Goal: Task Accomplishment & Management: Use online tool/utility

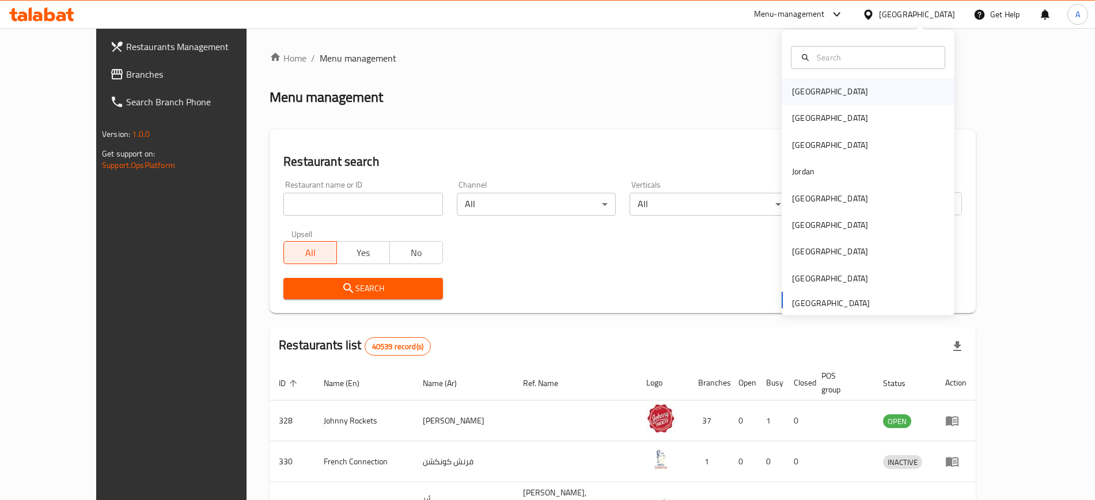
click at [803, 100] on div "[GEOGRAPHIC_DATA]" at bounding box center [830, 91] width 94 height 26
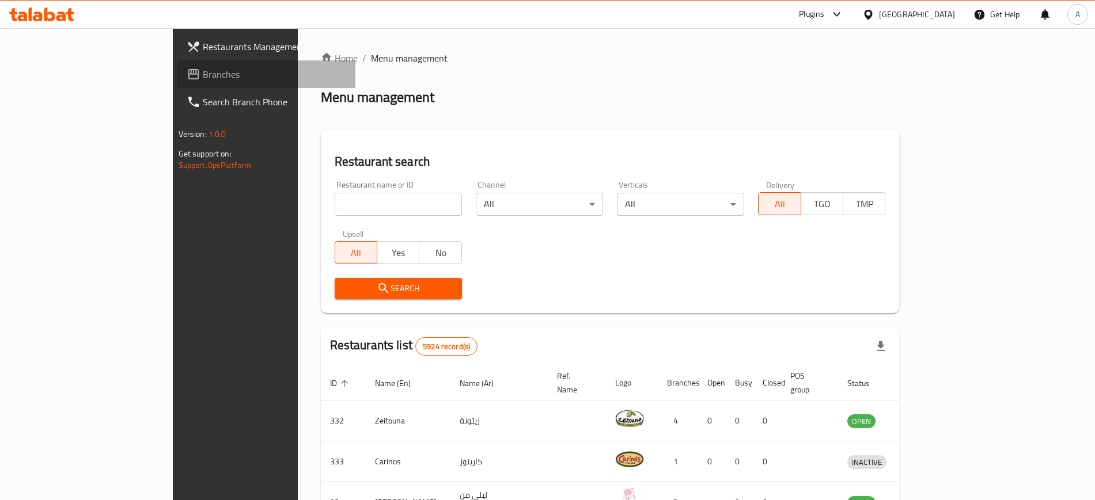
click at [203, 77] on span "Branches" at bounding box center [274, 74] width 143 height 14
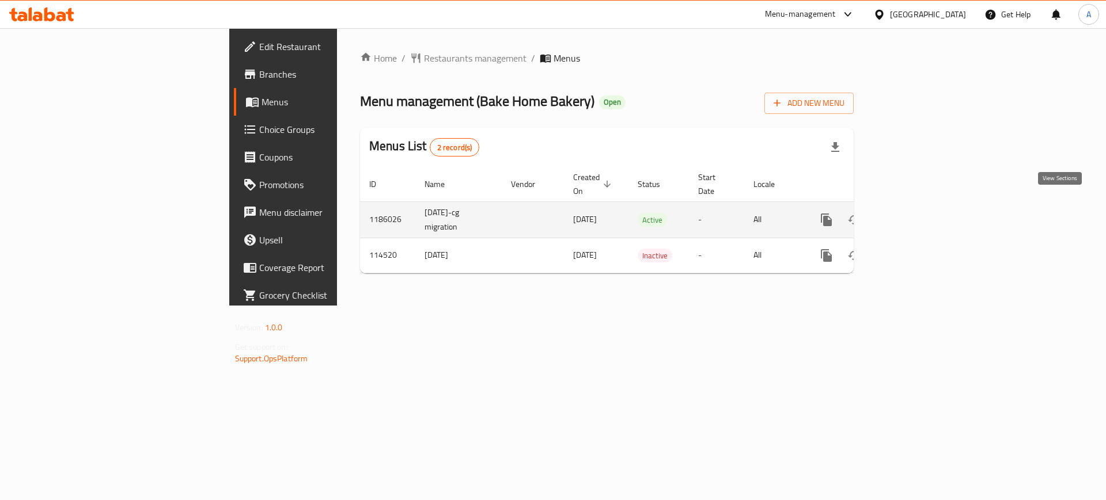
click at [915, 215] on icon "enhanced table" at bounding box center [909, 220] width 10 height 10
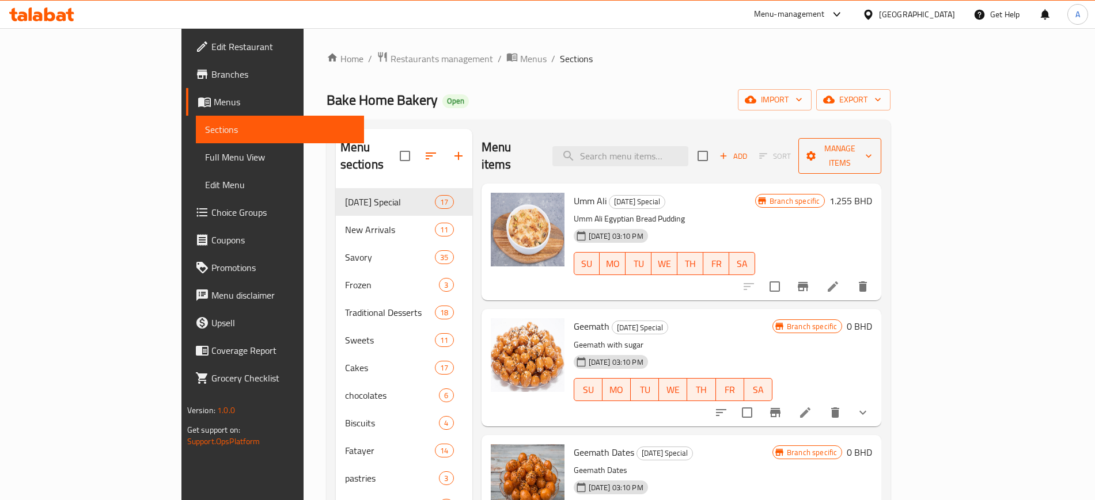
click at [874, 150] on icon "button" at bounding box center [869, 156] width 12 height 12
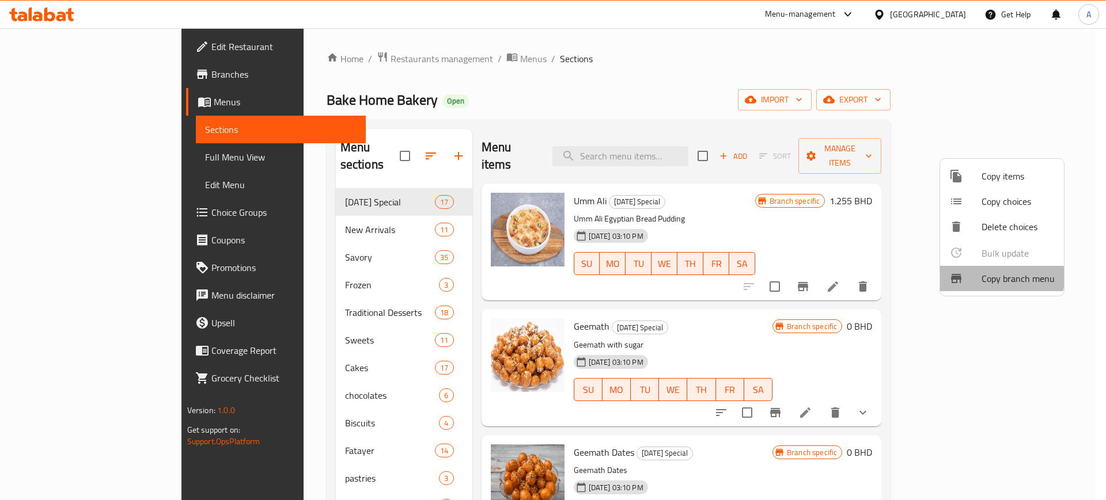
click at [985, 277] on span "Copy branch menu" at bounding box center [1017, 279] width 73 height 14
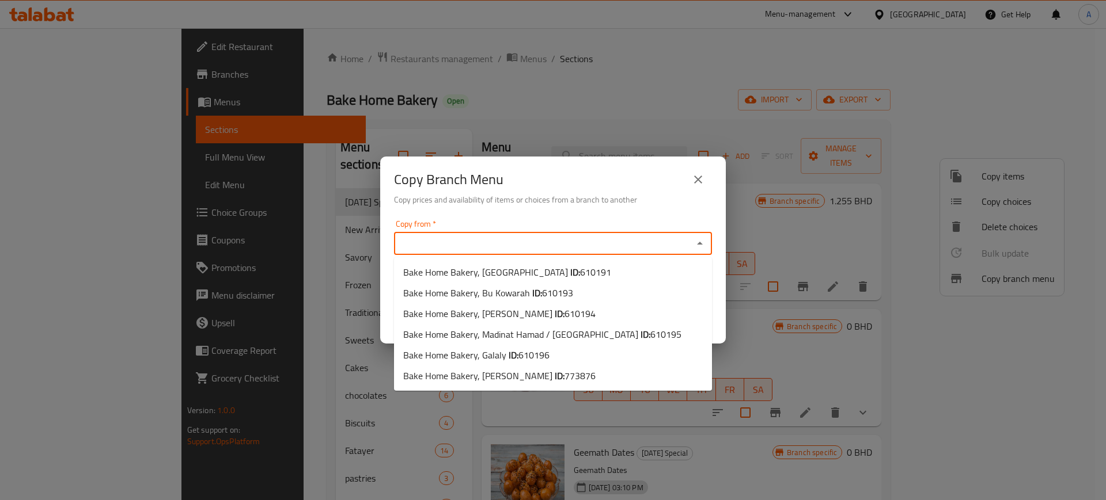
click at [524, 238] on input "Copy from   *" at bounding box center [543, 244] width 292 height 16
click at [472, 351] on span "Bake Home Bakery, Galaly ID: 610196" at bounding box center [476, 355] width 146 height 14
type input "Bake Home Bakery, Galaly"
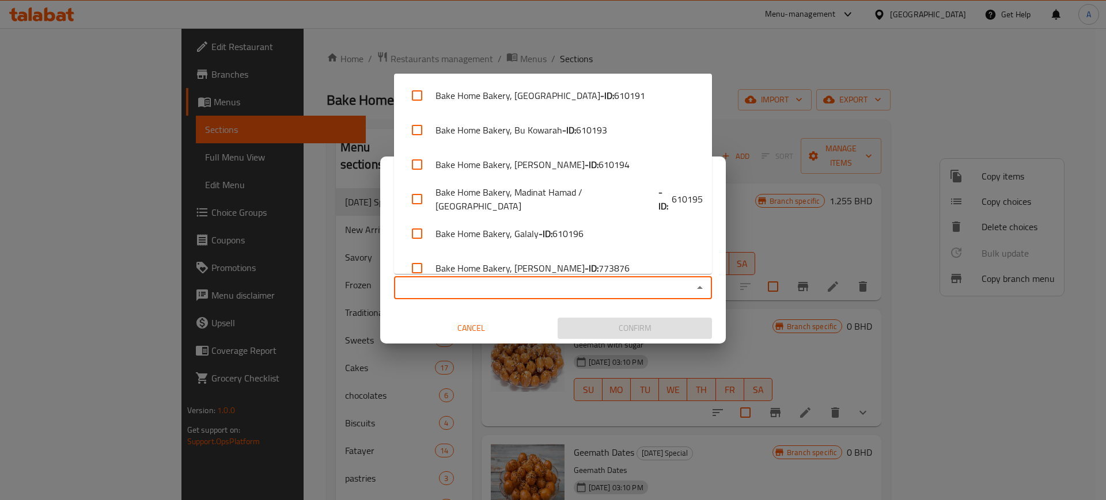
click at [431, 290] on input "Copy to   *" at bounding box center [543, 288] width 292 height 16
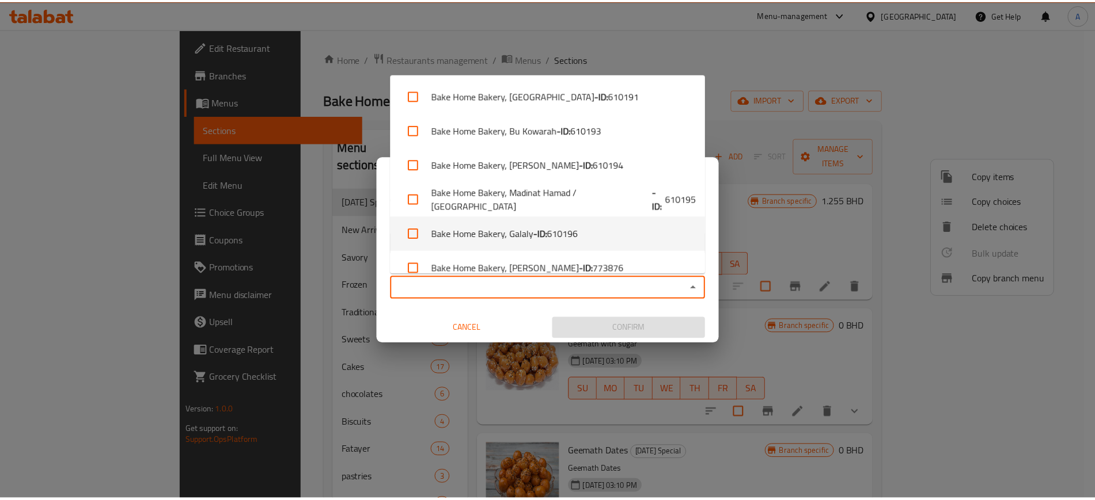
scroll to position [16, 0]
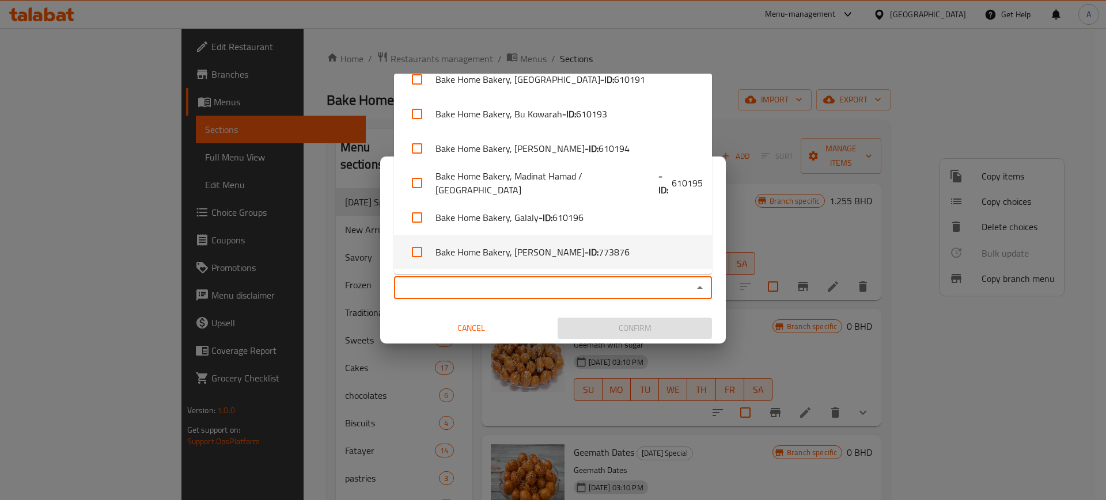
click at [477, 247] on li "Bake Home Bakery, [PERSON_NAME] - ID: 773876" at bounding box center [553, 252] width 318 height 35
checkbox input "true"
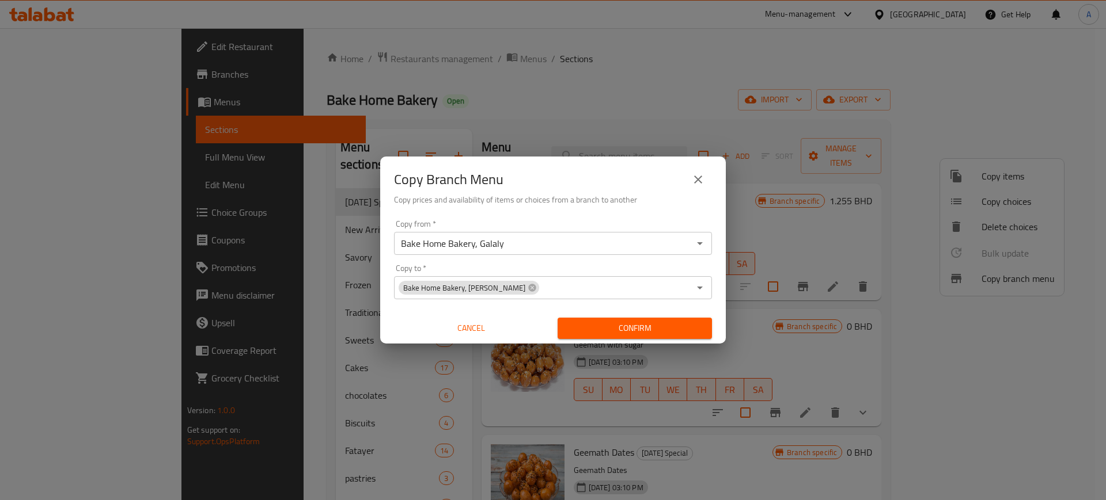
click at [386, 256] on div "Copy from   * Bake Home Bakery, Galaly Copy from * Copy to   * Bake Home Bakery…" at bounding box center [553, 279] width 346 height 128
click at [624, 328] on span "Confirm" at bounding box center [635, 328] width 136 height 14
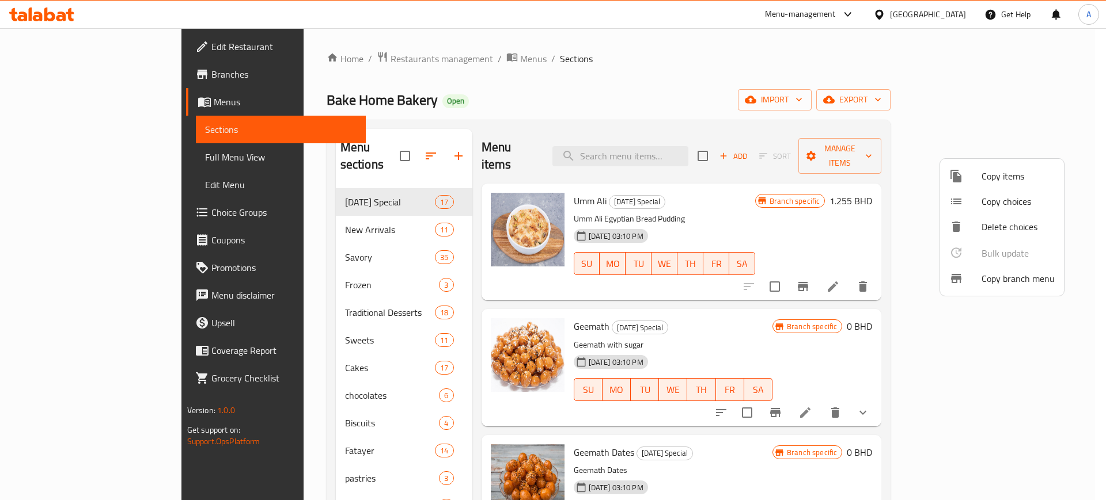
click at [316, 58] on div at bounding box center [553, 250] width 1106 height 500
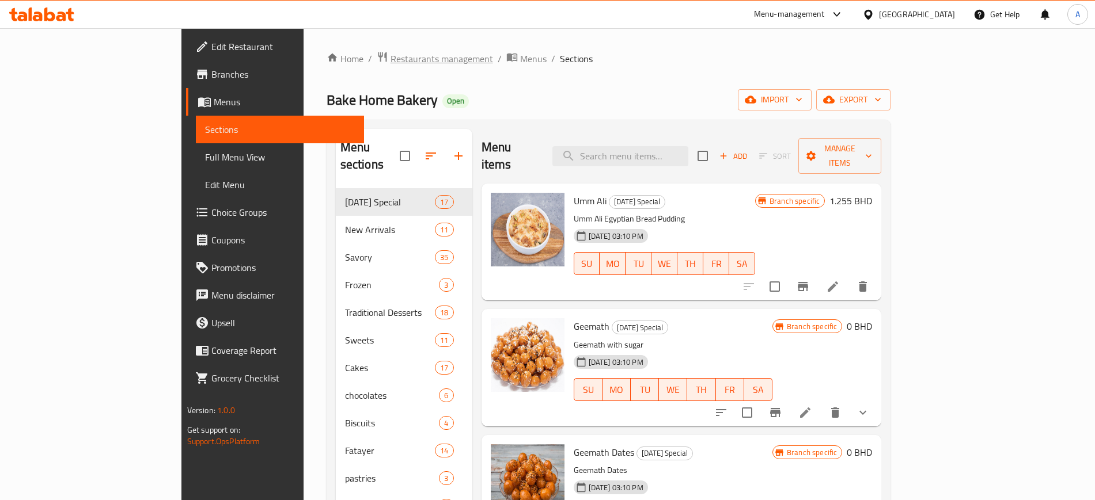
click at [390, 59] on span "Restaurants management" at bounding box center [441, 59] width 103 height 14
